Goal: Find specific page/section: Find specific page/section

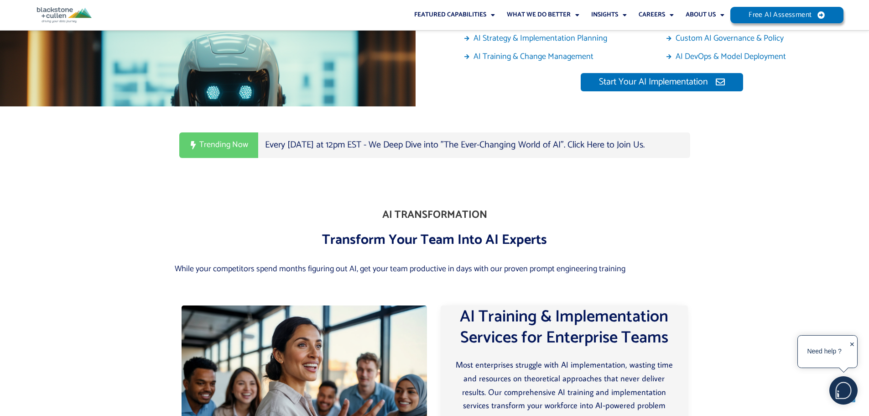
scroll to position [1871, 0]
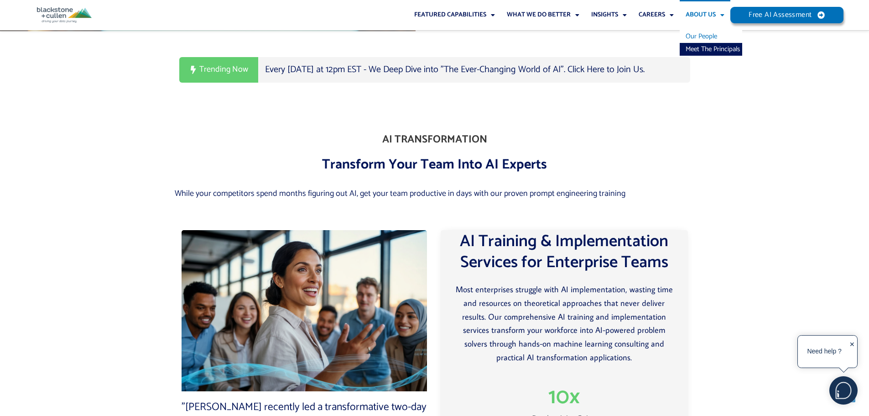
click at [704, 37] on link "Our People" at bounding box center [711, 36] width 63 height 13
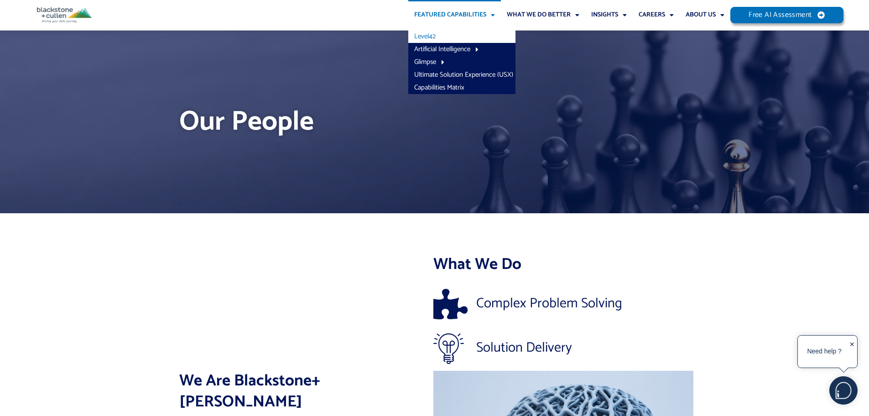
click at [447, 37] on link "Level42" at bounding box center [462, 36] width 107 height 13
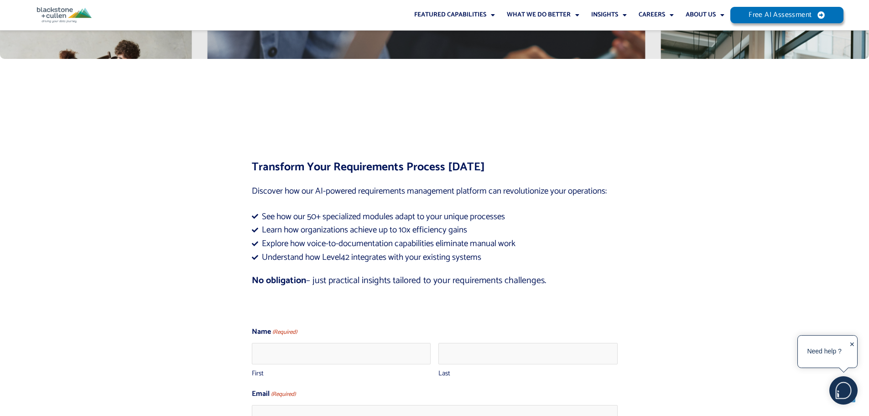
scroll to position [3514, 0]
